Goal: Navigation & Orientation: Find specific page/section

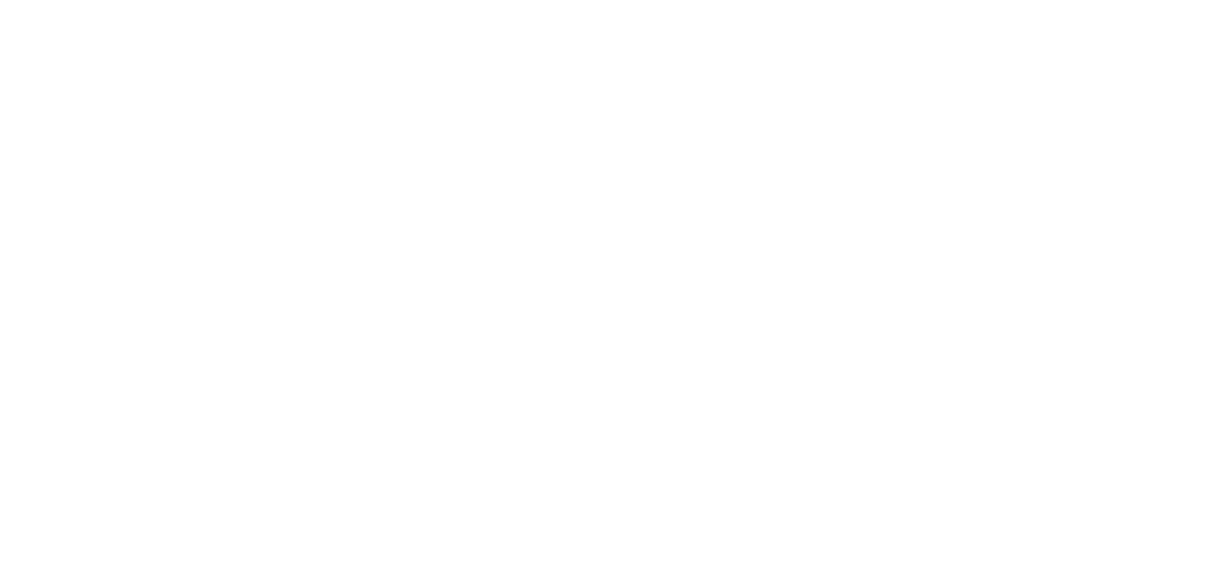
select select "*"
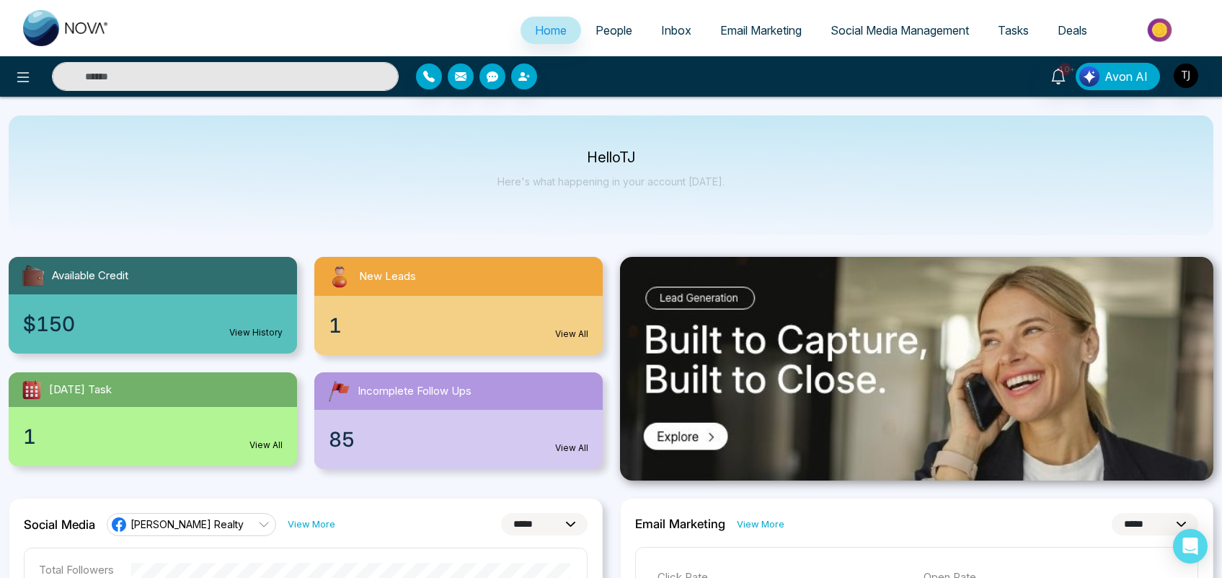
click at [1011, 35] on span "Tasks" at bounding box center [1013, 30] width 31 height 14
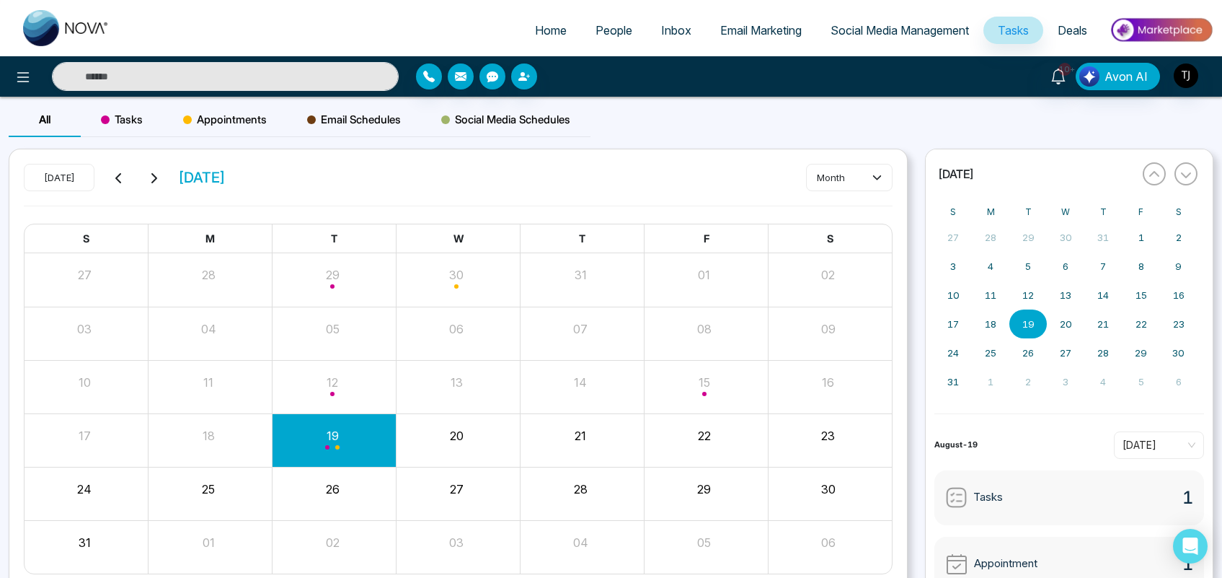
click at [602, 38] on link "People" at bounding box center [614, 30] width 66 height 27
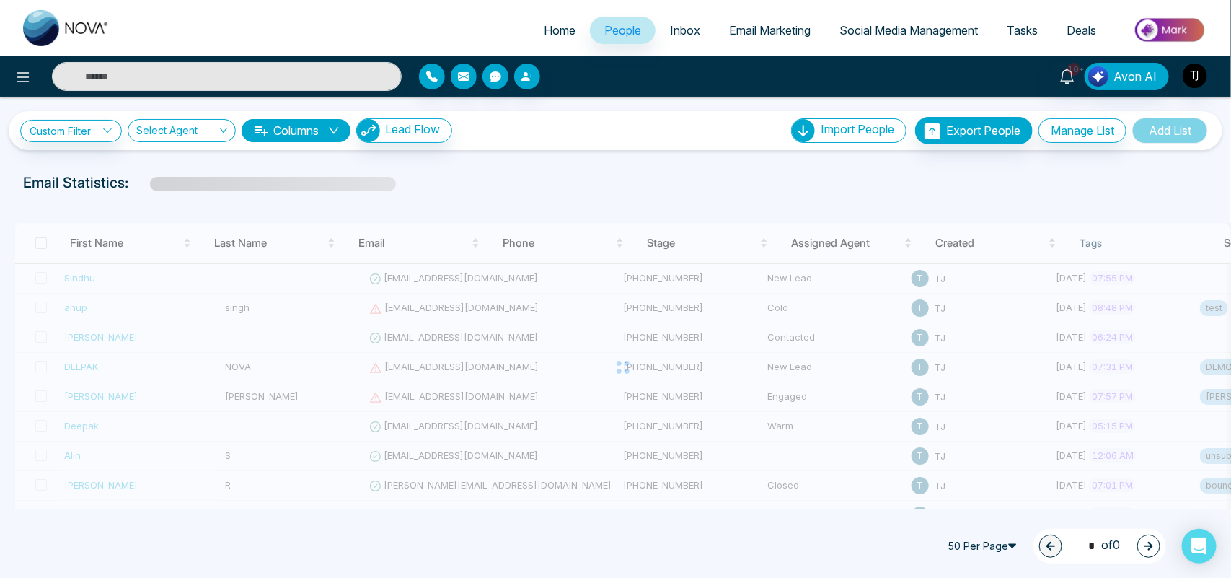
click at [544, 32] on span "Home" at bounding box center [560, 30] width 32 height 14
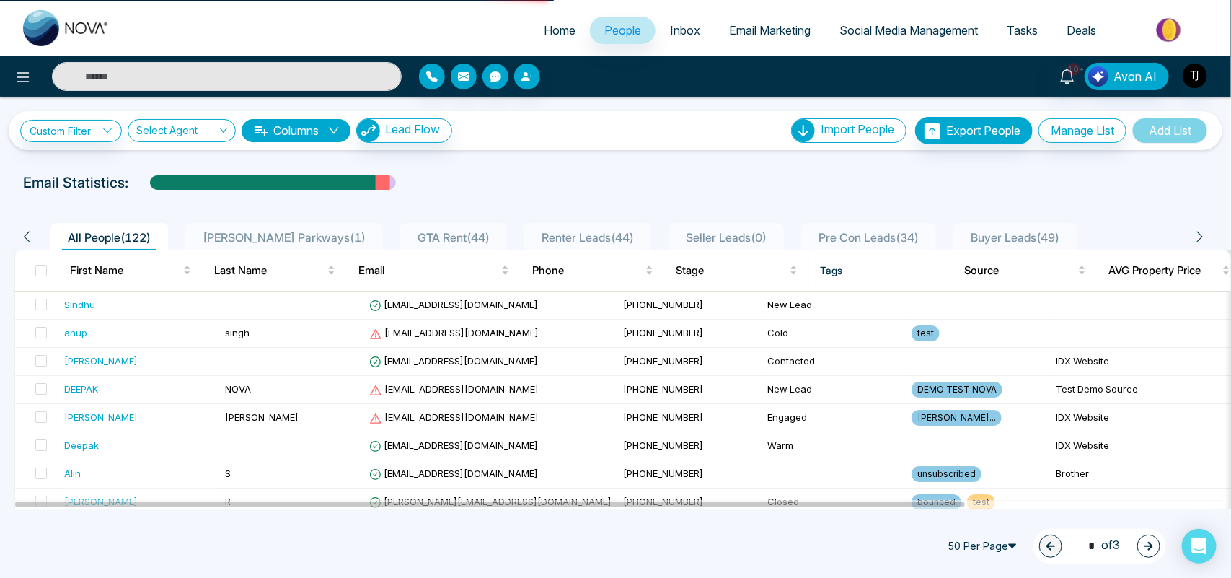
select select "*"
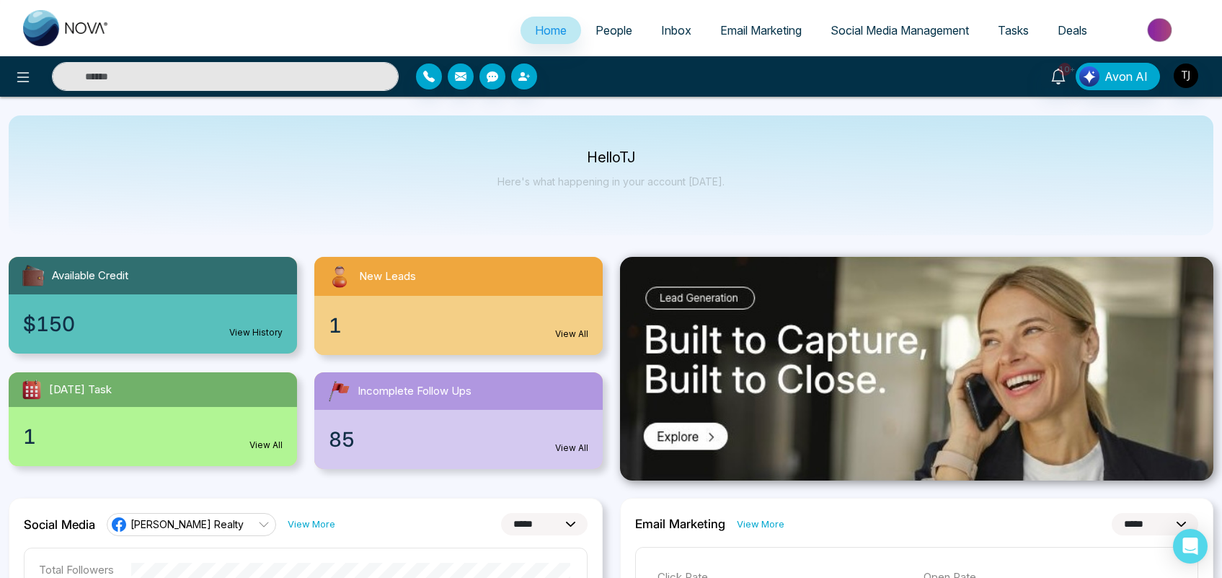
click at [469, 464] on div "85 View All" at bounding box center [458, 439] width 288 height 59
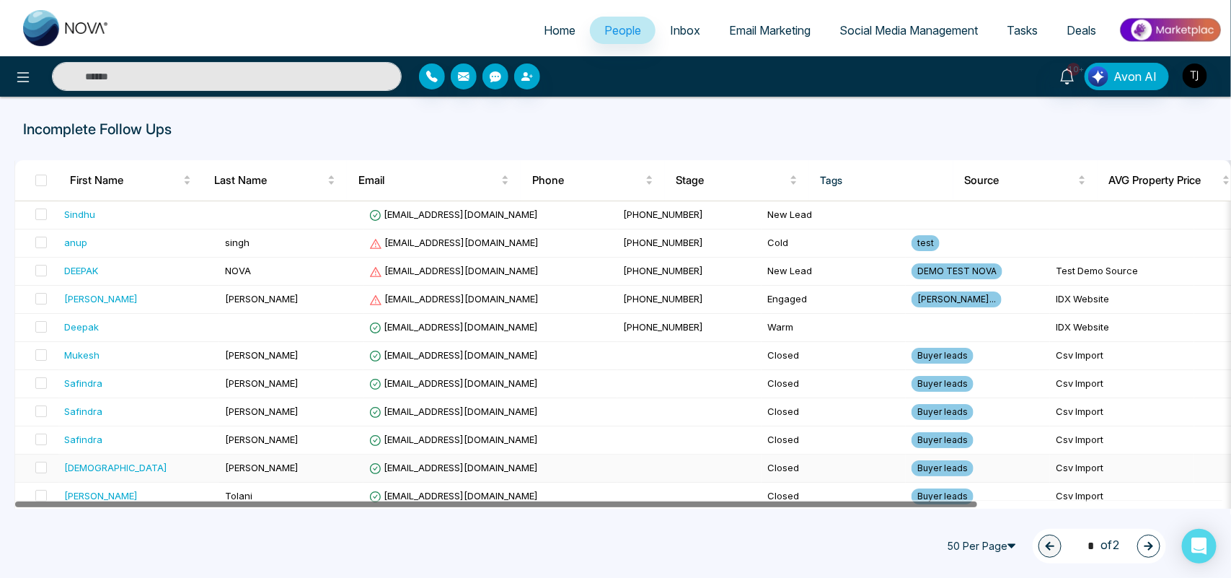
drag, startPoint x: 640, startPoint y: 505, endPoint x: 289, endPoint y: 478, distance: 351.5
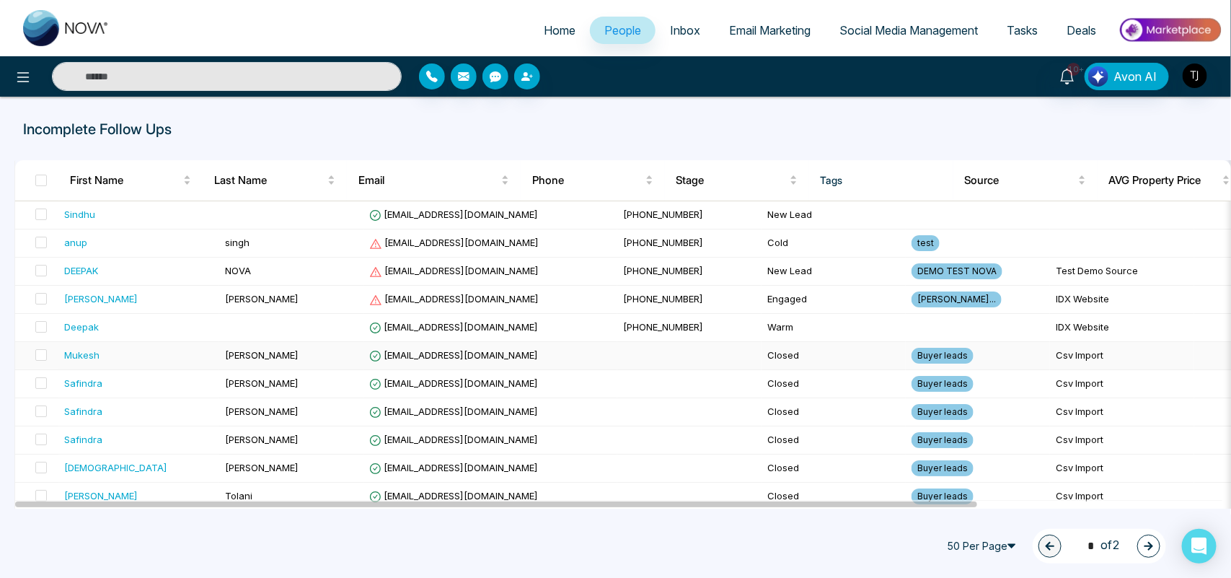
click at [315, 361] on td "[PERSON_NAME]" at bounding box center [291, 356] width 144 height 28
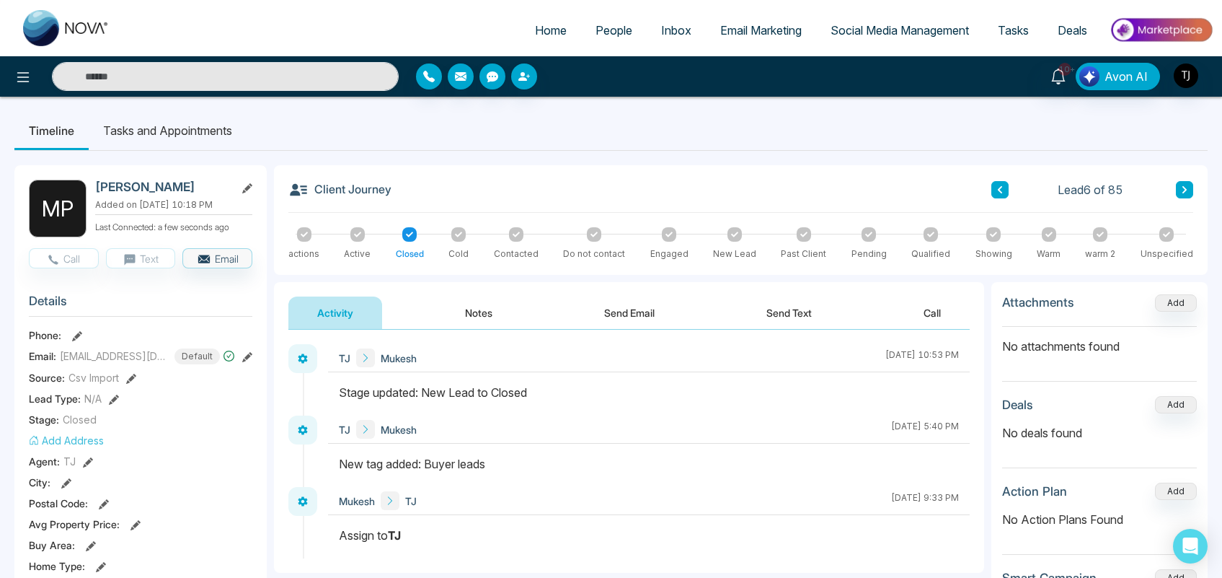
click at [182, 120] on li "Tasks and Appointments" at bounding box center [168, 130] width 158 height 39
